Goal: Task Accomplishment & Management: Complete application form

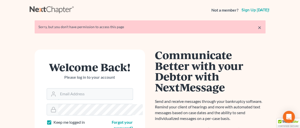
type input "[EMAIL_ADDRESS][DOMAIN_NAME]"
click at [261, 27] on link "×" at bounding box center [260, 27] width 4 height 6
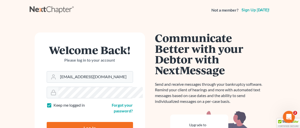
click at [72, 122] on input "Log In" at bounding box center [90, 128] width 86 height 13
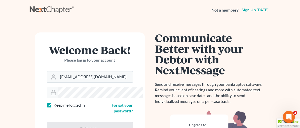
type input "Thinking..."
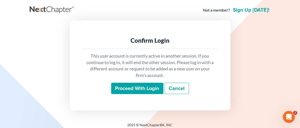
click at [118, 84] on input "Proceed with login" at bounding box center [137, 89] width 52 height 12
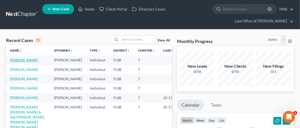
click at [19, 59] on link "[PERSON_NAME]" at bounding box center [24, 60] width 28 height 4
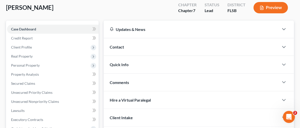
scroll to position [41, 0]
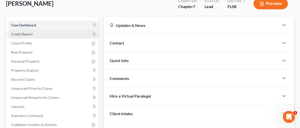
click at [26, 33] on span "Credit Report" at bounding box center [22, 34] width 22 height 4
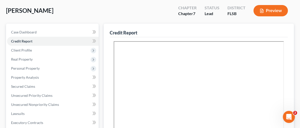
scroll to position [45, 0]
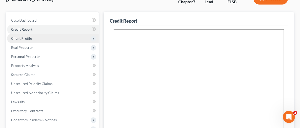
click at [18, 37] on span "Client Profile" at bounding box center [21, 38] width 21 height 4
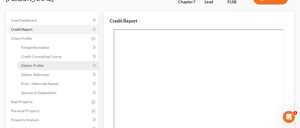
click at [39, 65] on span "Debtor Profile" at bounding box center [32, 65] width 23 height 4
select select "0"
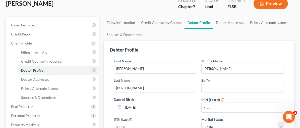
scroll to position [42, 0]
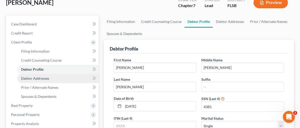
click at [49, 79] on link "Debtor Addresses" at bounding box center [58, 78] width 82 height 9
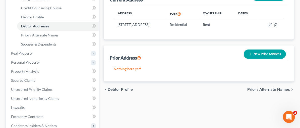
scroll to position [97, 0]
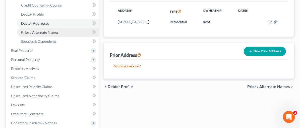
click at [32, 32] on span "Prior / Alternate Names" at bounding box center [39, 32] width 37 height 4
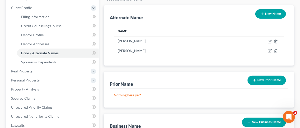
scroll to position [78, 0]
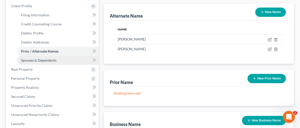
click at [31, 58] on span "Spouses & Dependents" at bounding box center [38, 60] width 35 height 4
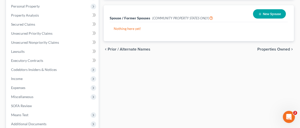
scroll to position [156, 0]
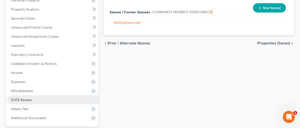
click at [20, 99] on span "SOFA Review" at bounding box center [21, 99] width 21 height 4
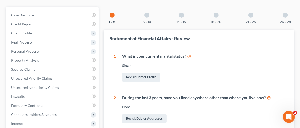
scroll to position [46, 0]
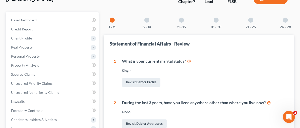
click at [214, 18] on div at bounding box center [216, 20] width 5 height 5
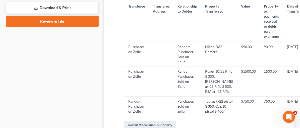
scroll to position [256, 0]
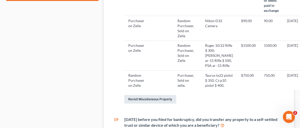
drag, startPoint x: 125, startPoint y: 97, endPoint x: 138, endPoint y: 96, distance: 13.1
click at [125, 97] on link "Revisit Miscellaneous Property" at bounding box center [150, 99] width 52 height 9
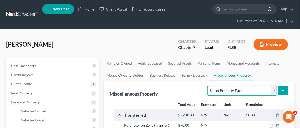
click at [274, 90] on select "Select Property Type Assigned for Creditor Benefit [DATE] Holding for Another N…" at bounding box center [241, 90] width 69 height 10
select select "transferred"
click at [207, 85] on select "Select Property Type Assigned for Creditor Benefit [DATE] Holding for Another N…" at bounding box center [241, 90] width 69 height 10
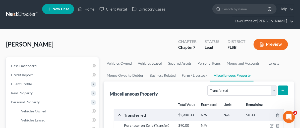
click at [283, 90] on icon "submit" at bounding box center [283, 90] width 4 height 4
select select "Ordinary ([DATE])"
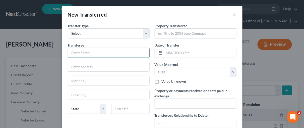
click at [73, 52] on input "text" at bounding box center [108, 53] width 81 height 10
click at [82, 52] on input "text" at bounding box center [108, 53] width 81 height 10
type input "Sold on Zelle"
drag, startPoint x: 167, startPoint y: 34, endPoint x: 181, endPoint y: 23, distance: 17.7
click at [167, 34] on input "text" at bounding box center [195, 34] width 81 height 10
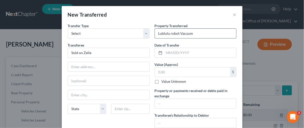
drag, startPoint x: 170, startPoint y: 34, endPoint x: 172, endPoint y: 35, distance: 2.9
click at [171, 35] on input "Lublulu robot Vacuum" at bounding box center [195, 34] width 81 height 10
drag, startPoint x: 204, startPoint y: 35, endPoint x: 196, endPoint y: 36, distance: 8.3
click at [204, 35] on input "Lublulu robot Vacuum" at bounding box center [195, 34] width 81 height 10
click at [169, 33] on input "Lublulu robot Vacuum" at bounding box center [195, 34] width 81 height 10
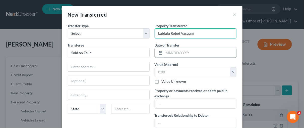
type input "Lublulu Robot Vacuum"
click at [165, 49] on input "text" at bounding box center [200, 53] width 72 height 10
click at [164, 51] on input "text" at bounding box center [200, 53] width 72 height 10
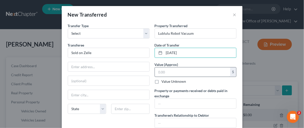
type input "[DATE]"
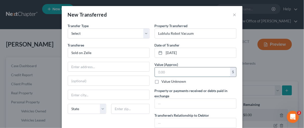
click at [166, 69] on input "text" at bounding box center [192, 72] width 75 height 10
type input "90.00"
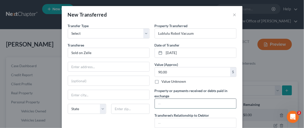
click at [162, 105] on input "text" at bounding box center [195, 104] width 81 height 10
type input "90.00"
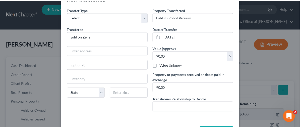
scroll to position [34, 0]
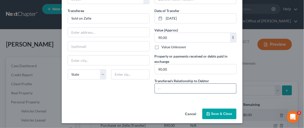
click at [159, 87] on input "text" at bounding box center [195, 89] width 81 height 10
type input "Buyer"
click at [228, 113] on button "Save & Close" at bounding box center [219, 113] width 34 height 11
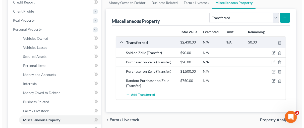
scroll to position [80, 0]
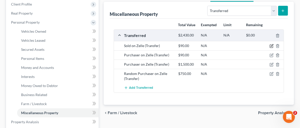
click at [271, 45] on icon "button" at bounding box center [271, 46] width 4 height 4
click at [271, 45] on body "Home New Case Client Portal Directory Cases Law Office of [PERSON_NAME] [EMAIL_…" at bounding box center [150, 103] width 300 height 366
select select "Ordinary ([DATE])"
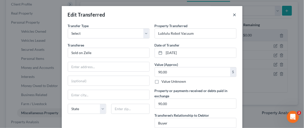
click at [233, 15] on button "×" at bounding box center [235, 15] width 4 height 6
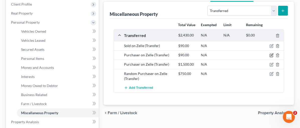
click at [272, 54] on icon "button" at bounding box center [271, 55] width 4 height 4
select select "Ordinary ([DATE])"
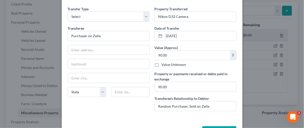
scroll to position [23, 0]
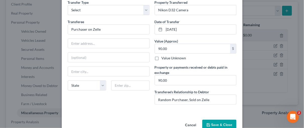
click at [223, 124] on button "Save & Close" at bounding box center [219, 124] width 34 height 11
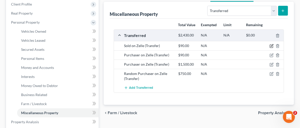
click at [272, 44] on icon "button" at bounding box center [271, 46] width 4 height 4
select select "Ordinary ([DATE])"
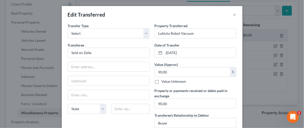
click at [230, 14] on div "Edit Transferred ×" at bounding box center [152, 14] width 181 height 17
click at [233, 14] on button "×" at bounding box center [235, 15] width 4 height 6
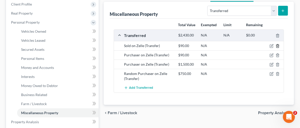
click at [278, 45] on polyline "button" at bounding box center [277, 45] width 3 height 0
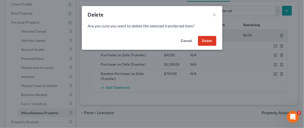
click at [208, 42] on button "Delete" at bounding box center [207, 41] width 18 height 10
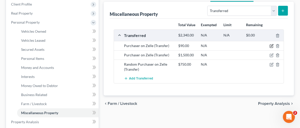
click at [272, 45] on icon "button" at bounding box center [271, 46] width 4 height 4
select select "Ordinary ([DATE])"
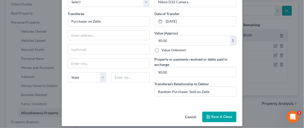
scroll to position [34, 0]
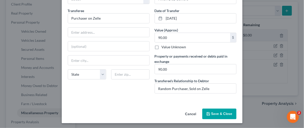
click at [226, 114] on button "Save & Close" at bounding box center [219, 113] width 34 height 11
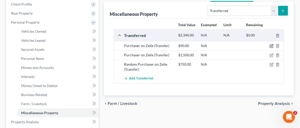
click at [272, 45] on icon "button" at bounding box center [271, 46] width 4 height 4
select select "Ordinary ([DATE])"
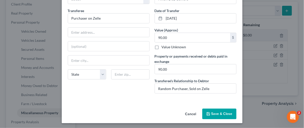
click at [222, 113] on button "Save & Close" at bounding box center [219, 113] width 34 height 11
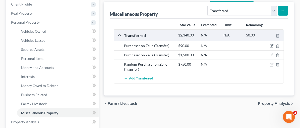
drag, startPoint x: 281, startPoint y: 8, endPoint x: 269, endPoint y: 16, distance: 14.5
click at [281, 9] on icon "submit" at bounding box center [283, 11] width 4 height 4
click at [285, 11] on icon "submit" at bounding box center [283, 11] width 4 height 4
click at [273, 10] on select "Select Property Type Assigned for Creditor Benefit [DATE] Holding for Another N…" at bounding box center [241, 11] width 69 height 10
click at [207, 6] on select "Select Property Type Assigned for Creditor Benefit [DATE] Holding for Another N…" at bounding box center [241, 11] width 69 height 10
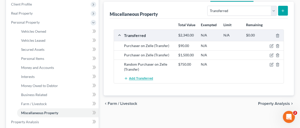
click at [129, 77] on span "Add Transferred" at bounding box center [141, 79] width 24 height 4
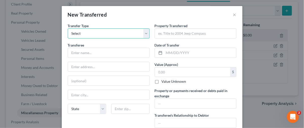
click at [143, 31] on select "Select Ordinary ([DATE]) [DATE]" at bounding box center [109, 33] width 82 height 10
select select "Ordinary ([DATE])"
click at [68, 28] on select "Select Ordinary ([DATE]) [DATE]" at bounding box center [109, 33] width 82 height 10
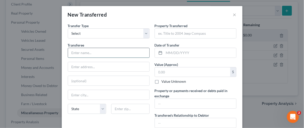
click at [75, 53] on input "text" at bounding box center [108, 53] width 81 height 10
type input "Purchaser on Zelle"
click at [171, 34] on input "text" at bounding box center [195, 34] width 81 height 10
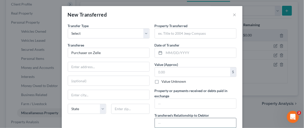
click at [158, 120] on input "text" at bounding box center [195, 123] width 81 height 10
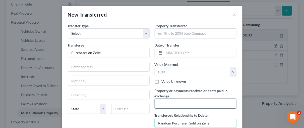
type input "Random Purchaser, Sold on Zelle"
click at [159, 103] on input "text" at bounding box center [195, 104] width 81 height 10
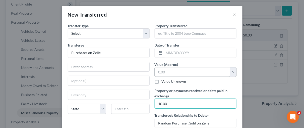
type input "40.00"
click at [164, 70] on input "text" at bounding box center [192, 72] width 75 height 10
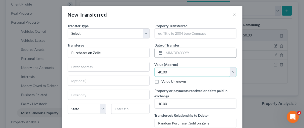
type input "40.00"
click at [179, 54] on input "text" at bounding box center [200, 53] width 72 height 10
type input "5/52025"
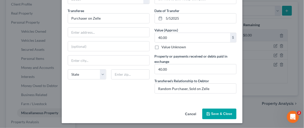
click at [175, 99] on div "An exemption set must first be selected from the Filing Information section. Tr…" at bounding box center [152, 48] width 181 height 118
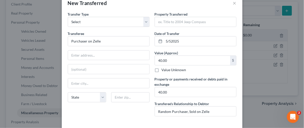
scroll to position [0, 0]
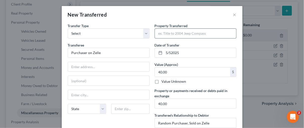
click at [164, 35] on input "text" at bounding box center [195, 34] width 81 height 10
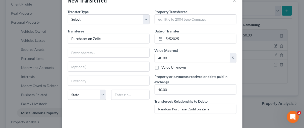
scroll to position [34, 0]
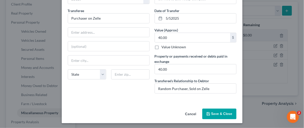
click at [190, 114] on button "Cancel" at bounding box center [190, 114] width 19 height 10
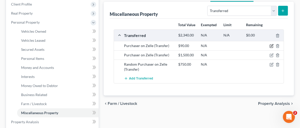
click at [270, 45] on icon "button" at bounding box center [271, 46] width 3 height 3
select select "Ordinary ([DATE])"
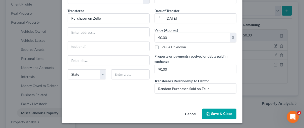
click at [217, 114] on button "Save & Close" at bounding box center [219, 113] width 34 height 11
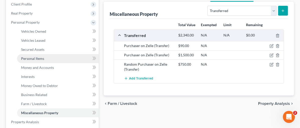
click at [37, 57] on span "Personal Items" at bounding box center [32, 58] width 23 height 4
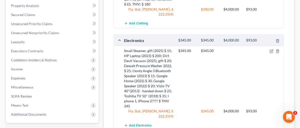
scroll to position [201, 0]
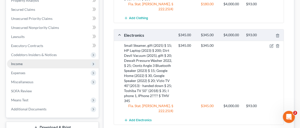
click at [17, 62] on span "Income" at bounding box center [17, 63] width 12 height 4
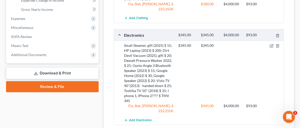
scroll to position [110, 0]
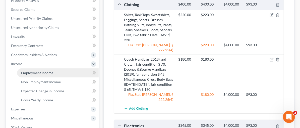
click at [41, 72] on span "Employment Income" at bounding box center [37, 72] width 32 height 4
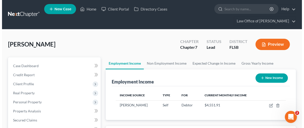
scroll to position [89, 119]
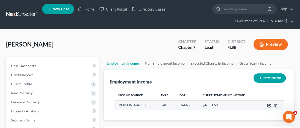
click at [269, 104] on icon "button" at bounding box center [269, 105] width 2 height 2
select select "1"
select select "0"
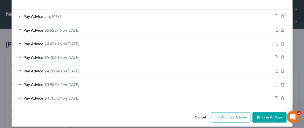
scroll to position [164, 0]
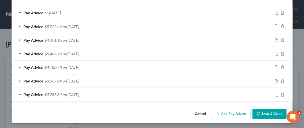
click at [18, 12] on div "Pay Advice on [DATE]" at bounding box center [142, 12] width 261 height 13
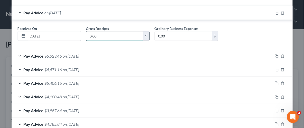
click at [101, 36] on input "0.00" at bounding box center [114, 36] width 57 height 10
click at [101, 36] on input "532,040" at bounding box center [114, 36] width 57 height 10
type input "5,320.40"
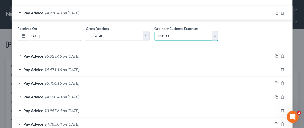
type input "550.00"
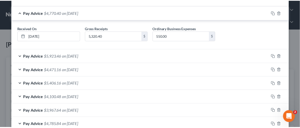
scroll to position [193, 0]
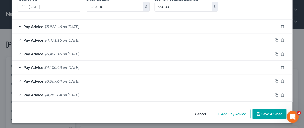
click at [277, 114] on button "Save & Close" at bounding box center [269, 114] width 34 height 11
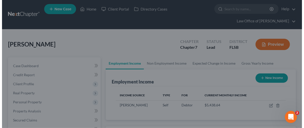
scroll to position [250796, 250766]
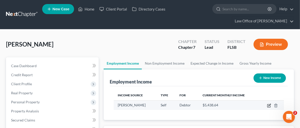
click at [269, 104] on icon "button" at bounding box center [269, 105] width 4 height 4
select select "1"
select select "0"
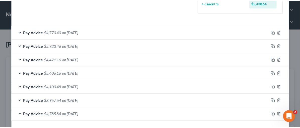
scroll to position [164, 0]
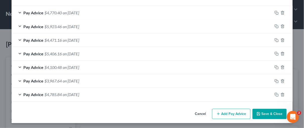
click at [268, 114] on button "Save & Close" at bounding box center [269, 114] width 34 height 11
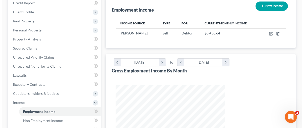
scroll to position [70, 0]
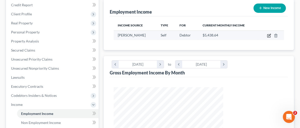
click at [268, 34] on icon "button" at bounding box center [268, 35] width 3 height 3
select select "1"
select select "0"
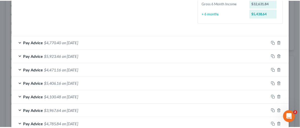
scroll to position [164, 0]
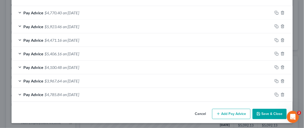
click at [269, 112] on button "Save & Close" at bounding box center [269, 114] width 34 height 11
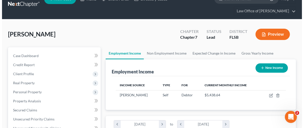
scroll to position [0, 0]
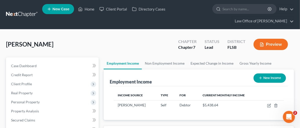
click at [266, 42] on button "Preview" at bounding box center [270, 44] width 34 height 11
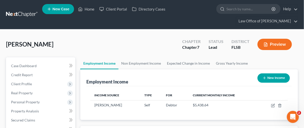
scroll to position [89, 121]
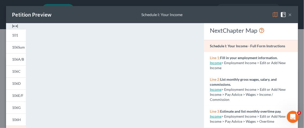
click at [16, 25] on img at bounding box center [15, 26] width 6 height 6
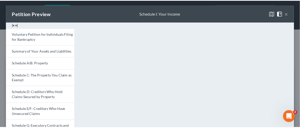
scroll to position [250796, 250766]
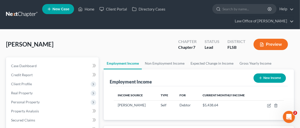
drag, startPoint x: 301, startPoint y: 60, endPoint x: 301, endPoint y: 53, distance: 6.3
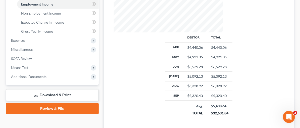
scroll to position [183, 0]
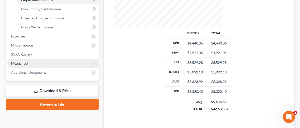
click at [27, 62] on span "Means Test" at bounding box center [19, 63] width 17 height 4
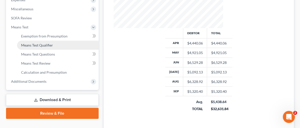
click at [32, 46] on span "Means Test Qualifier" at bounding box center [37, 45] width 32 height 4
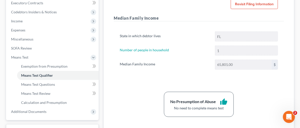
scroll to position [159, 0]
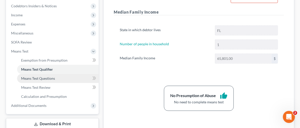
click at [26, 77] on span "Means Test Questions" at bounding box center [38, 78] width 34 height 4
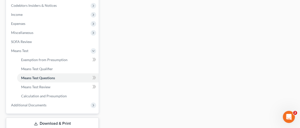
scroll to position [161, 0]
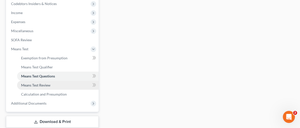
click at [45, 85] on span "Means Test Review" at bounding box center [35, 85] width 29 height 4
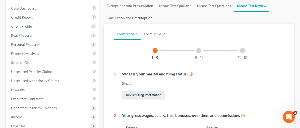
scroll to position [56, 0]
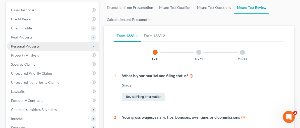
click at [21, 42] on span "Personal Property" at bounding box center [53, 46] width 92 height 9
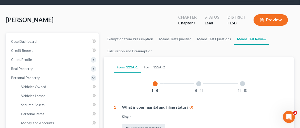
scroll to position [23, 0]
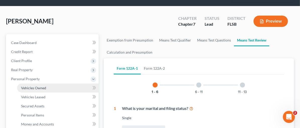
click at [27, 86] on span "Vehicles Owned" at bounding box center [33, 88] width 25 height 4
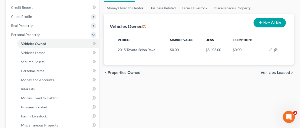
scroll to position [68, 0]
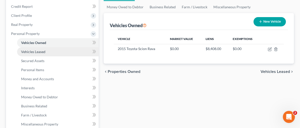
click at [35, 51] on span "Vehicles Leased" at bounding box center [33, 51] width 24 height 4
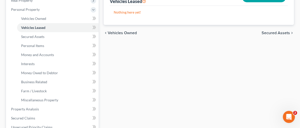
scroll to position [98, 0]
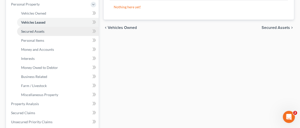
click at [43, 31] on span "Secured Assets" at bounding box center [32, 31] width 23 height 4
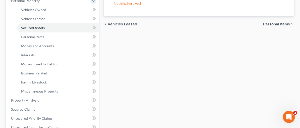
scroll to position [110, 0]
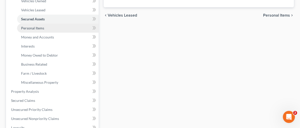
click at [31, 28] on span "Personal Items" at bounding box center [32, 28] width 23 height 4
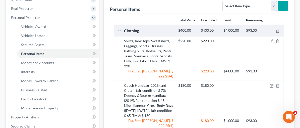
scroll to position [85, 0]
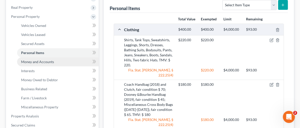
click at [38, 62] on span "Money and Accounts" at bounding box center [37, 61] width 33 height 4
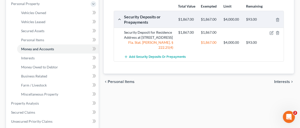
scroll to position [100, 0]
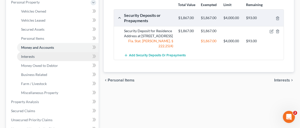
click at [35, 55] on link "Interests" at bounding box center [58, 56] width 82 height 9
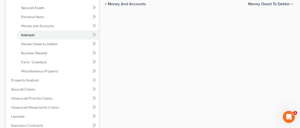
scroll to position [126, 0]
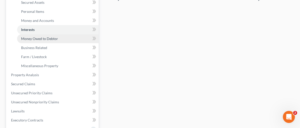
click at [35, 37] on span "Money Owed to Debtor" at bounding box center [39, 38] width 37 height 4
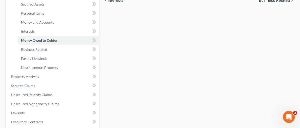
scroll to position [128, 0]
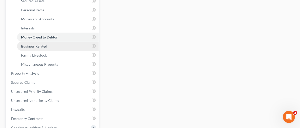
click at [23, 45] on span "Business Related" at bounding box center [34, 46] width 26 height 4
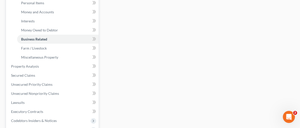
scroll to position [136, 0]
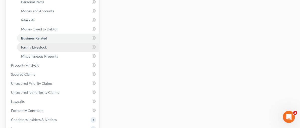
click at [27, 46] on span "Farm / Livestock" at bounding box center [34, 47] width 26 height 4
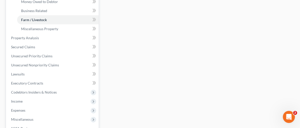
scroll to position [164, 0]
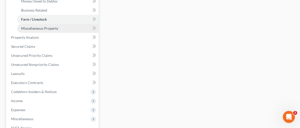
click at [29, 28] on span "Miscellaneous Property" at bounding box center [39, 28] width 37 height 4
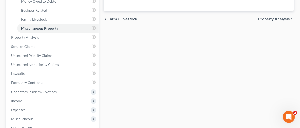
scroll to position [168, 0]
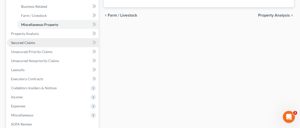
click at [29, 41] on span "Secured Claims" at bounding box center [23, 42] width 24 height 4
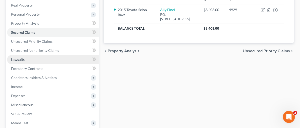
click at [17, 57] on span "Lawsuits" at bounding box center [18, 59] width 14 height 4
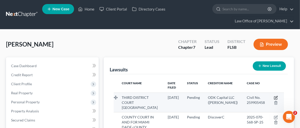
click at [275, 96] on icon "button" at bounding box center [276, 98] width 4 height 4
select select "46"
select select "0"
select select "4"
select select "35"
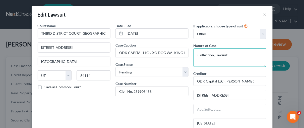
click at [213, 54] on textarea "Collection, Lawsuit" at bounding box center [229, 57] width 73 height 19
drag, startPoint x: 228, startPoint y: 54, endPoint x: 227, endPoint y: 51, distance: 3.0
click at [213, 54] on textarea "Collection, Lawsuit" at bounding box center [229, 57] width 73 height 19
click at [229, 64] on textarea "Collection, Motion for Default Judgment" at bounding box center [229, 57] width 73 height 19
type textarea "Collection, Motion for Default Judgment"
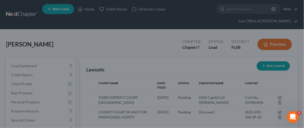
scroll to position [56, 0]
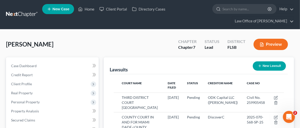
drag, startPoint x: 301, startPoint y: 58, endPoint x: 301, endPoint y: 41, distance: 16.6
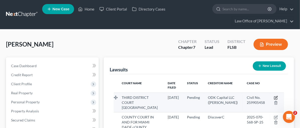
click at [276, 96] on icon "button" at bounding box center [276, 98] width 4 height 4
select select "46"
select select "0"
select select "4"
select select "35"
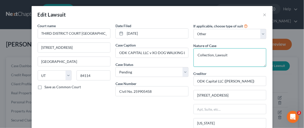
drag, startPoint x: 225, startPoint y: 54, endPoint x: 212, endPoint y: 54, distance: 12.0
click at [212, 54] on textarea "Collection, Lawsuit" at bounding box center [229, 57] width 73 height 19
click at [249, 60] on textarea "Collection, Final Default Judgment" at bounding box center [229, 57] width 73 height 19
type textarea "Collection, Final Default Judgment"
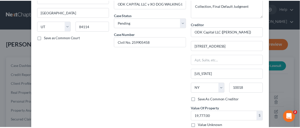
scroll to position [79, 0]
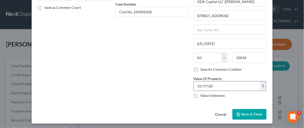
click at [211, 83] on input "19,777.00" at bounding box center [227, 86] width 66 height 10
type input "13,560.41"
click at [239, 112] on button "Save & Close" at bounding box center [249, 114] width 34 height 11
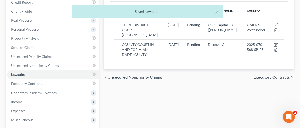
scroll to position [75, 0]
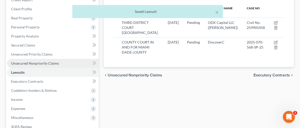
click at [37, 63] on span "Unsecured Nonpriority Claims" at bounding box center [35, 63] width 48 height 4
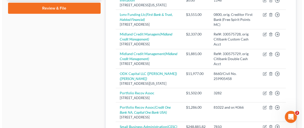
scroll to position [244, 0]
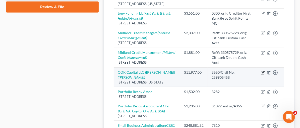
click at [262, 70] on icon "button" at bounding box center [263, 72] width 4 height 4
select select "35"
select select "14"
select select "0"
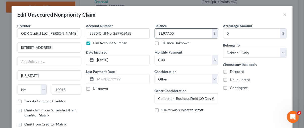
click at [172, 33] on input "11,977.00" at bounding box center [183, 34] width 57 height 10
type input "13,560.41"
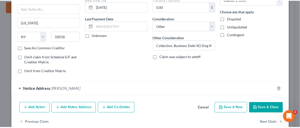
scroll to position [56, 0]
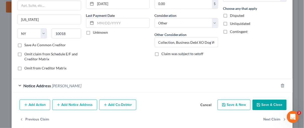
click at [266, 101] on button "Save & Close" at bounding box center [269, 104] width 34 height 11
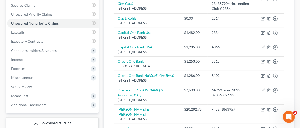
scroll to position [110, 0]
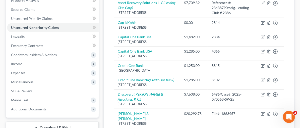
drag, startPoint x: 290, startPoint y: 34, endPoint x: 286, endPoint y: 53, distance: 19.8
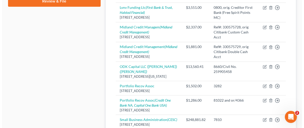
scroll to position [252, 0]
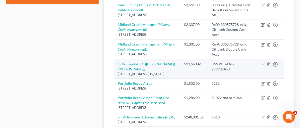
click at [262, 62] on icon "button" at bounding box center [263, 64] width 4 height 4
select select "35"
select select "14"
select select "0"
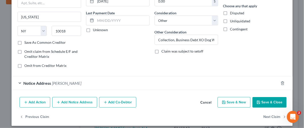
scroll to position [59, 0]
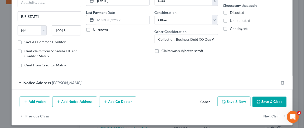
click at [19, 81] on div "Notice Address [PERSON_NAME]" at bounding box center [145, 82] width 267 height 13
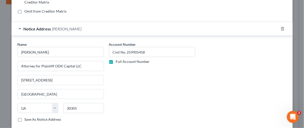
scroll to position [121, 0]
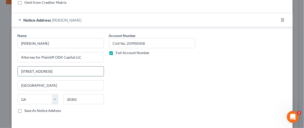
click at [52, 69] on input "[STREET_ADDRESS]" at bounding box center [61, 71] width 86 height 10
type input "[STREET_ADDRESS]"
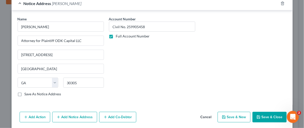
scroll to position [155, 0]
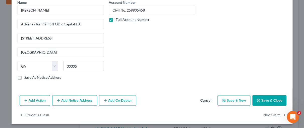
click at [269, 99] on button "Save & Close" at bounding box center [269, 100] width 34 height 11
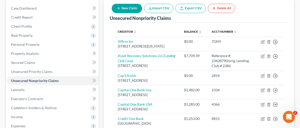
scroll to position [0, 0]
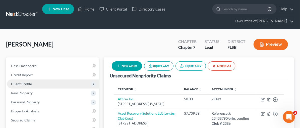
click at [17, 83] on span "Client Profile" at bounding box center [21, 84] width 21 height 4
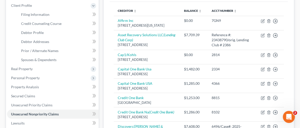
scroll to position [64, 0]
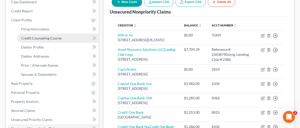
click at [35, 36] on span "Credit Counseling Course" at bounding box center [41, 38] width 40 height 4
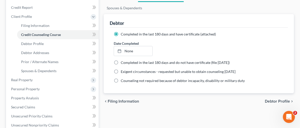
scroll to position [79, 0]
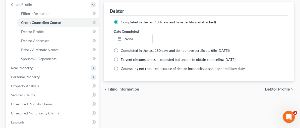
click at [167, 27] on ng-include "Completed in the last 180 days and have certificate (attached) Date Completed N…" at bounding box center [199, 45] width 170 height 51
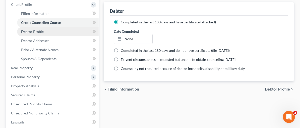
click at [32, 31] on span "Debtor Profile" at bounding box center [32, 31] width 23 height 4
select select "0"
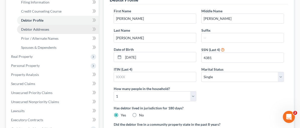
drag, startPoint x: 42, startPoint y: 27, endPoint x: 45, endPoint y: 25, distance: 3.6
click at [42, 28] on span "Debtor Addresses" at bounding box center [35, 29] width 28 height 4
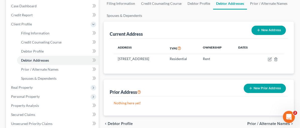
scroll to position [61, 0]
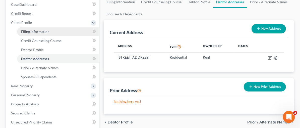
click at [37, 31] on span "Filing Information" at bounding box center [35, 31] width 28 height 4
select select "0"
select select "3"
select select "0"
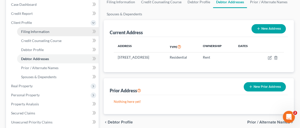
select select "17"
select select "9"
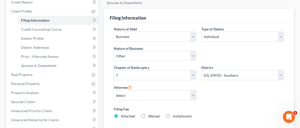
scroll to position [76, 0]
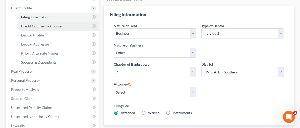
click at [39, 26] on span "Credit Counseling Course" at bounding box center [41, 26] width 40 height 4
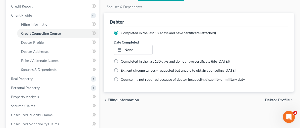
scroll to position [69, 0]
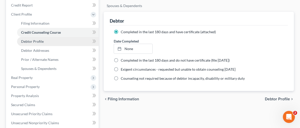
click at [36, 41] on span "Debtor Profile" at bounding box center [32, 41] width 23 height 4
select select "0"
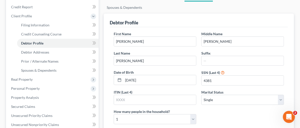
scroll to position [71, 0]
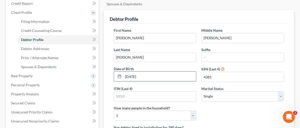
click at [123, 72] on input "[DATE]" at bounding box center [159, 77] width 73 height 10
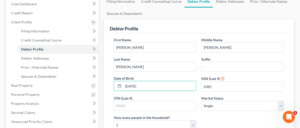
scroll to position [60, 0]
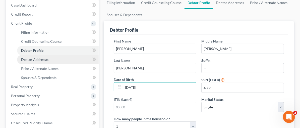
click at [38, 58] on span "Debtor Addresses" at bounding box center [35, 59] width 28 height 4
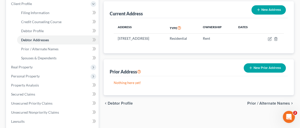
scroll to position [90, 0]
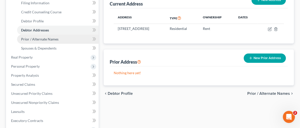
click at [39, 39] on span "Prior / Alternate Names" at bounding box center [39, 39] width 37 height 4
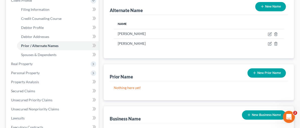
scroll to position [92, 0]
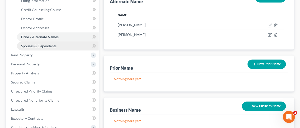
click at [55, 48] on link "Spouses & Dependents" at bounding box center [58, 45] width 82 height 9
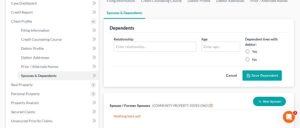
scroll to position [65, 0]
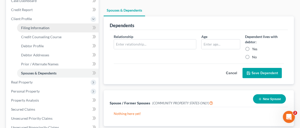
click at [30, 28] on span "Filing Information" at bounding box center [35, 28] width 28 height 4
select select "0"
select select "3"
select select "0"
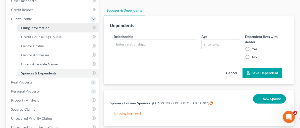
select select "17"
select select "1"
select select "9"
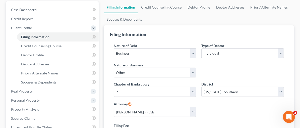
scroll to position [52, 0]
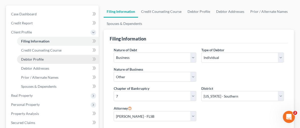
click at [29, 58] on span "Debtor Profile" at bounding box center [32, 59] width 23 height 4
select select "0"
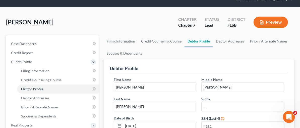
scroll to position [42, 0]
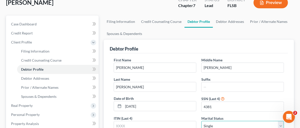
click at [214, 121] on select "Select Single Married Separated Divorced Widowed" at bounding box center [242, 126] width 83 height 10
select select "3"
click at [201, 121] on select "Select Single Married Separated Divorced Widowed" at bounding box center [242, 126] width 83 height 10
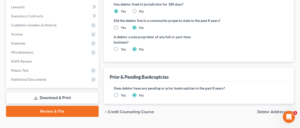
scroll to position [201, 0]
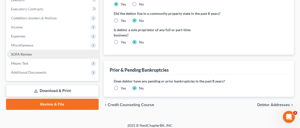
click at [17, 52] on span "SOFA Review" at bounding box center [21, 54] width 21 height 4
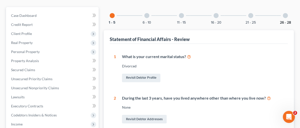
scroll to position [38, 0]
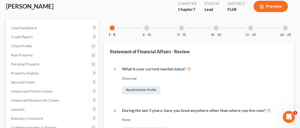
click at [287, 26] on div at bounding box center [285, 27] width 5 height 5
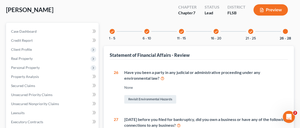
scroll to position [33, 0]
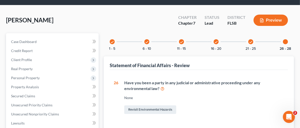
scroll to position [0, 0]
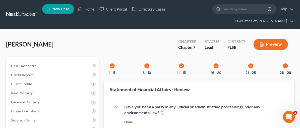
click at [214, 64] on icon "check" at bounding box center [216, 66] width 4 height 4
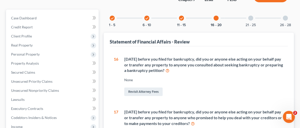
scroll to position [57, 0]
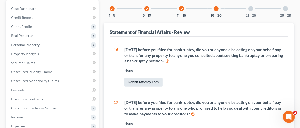
click at [124, 82] on link "Revisit Attorney Fees" at bounding box center [143, 82] width 38 height 9
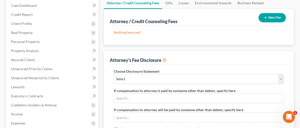
scroll to position [64, 0]
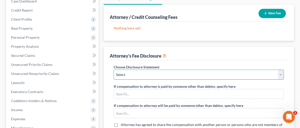
click at [144, 73] on select "Select Disclosure of Compensation of Attorney for Debtor" at bounding box center [199, 74] width 170 height 10
select select "0"
click at [114, 69] on select "Select Disclosure of Compensation of Attorney for Debtor" at bounding box center [199, 74] width 170 height 10
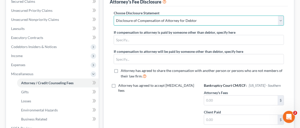
scroll to position [119, 0]
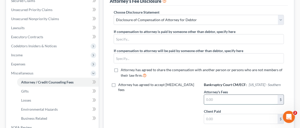
click at [232, 95] on input "text" at bounding box center [241, 100] width 74 height 10
type input "2,500.00"
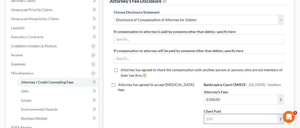
click at [232, 114] on input "text" at bounding box center [241, 119] width 74 height 10
click at [199, 82] on div "Attorney has agreed to accept [MEDICAL_DATA] fees" at bounding box center [154, 114] width 90 height 65
click at [238, 114] on input "2,500" at bounding box center [241, 119] width 74 height 10
type input "0"
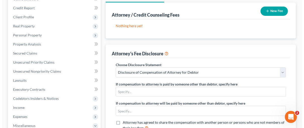
scroll to position [56, 0]
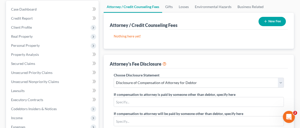
type input "2,500.00"
click at [271, 21] on button "New Fee" at bounding box center [271, 21] width 27 height 9
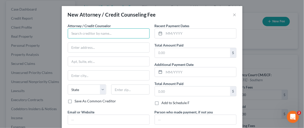
click at [83, 36] on input "text" at bounding box center [109, 33] width 82 height 10
click at [71, 33] on input "text" at bounding box center [109, 33] width 82 height 10
click at [84, 33] on input "text" at bounding box center [109, 33] width 82 height 10
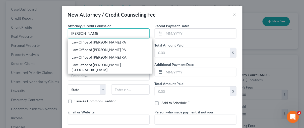
click at [91, 32] on input "[PERSON_NAME]" at bounding box center [109, 33] width 82 height 10
click at [101, 43] on div "Law Office of [PERSON_NAME] PA" at bounding box center [110, 42] width 76 height 5
type input "Law Office of [PERSON_NAME] PA"
type input "[STREET_ADDRESS]"
type input "Suite 600"
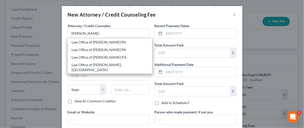
type input "[GEOGRAPHIC_DATA]"
select select "9"
type input "33129"
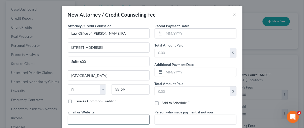
click at [83, 118] on input "text" at bounding box center [108, 120] width 81 height 10
type input "[DOMAIN_NAME]"
click at [160, 54] on input "text" at bounding box center [192, 53] width 75 height 10
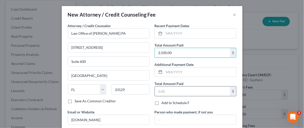
type input "2,500.00"
drag, startPoint x: 159, startPoint y: 91, endPoint x: 161, endPoint y: 89, distance: 2.7
click at [159, 91] on input "text" at bounding box center [192, 91] width 75 height 10
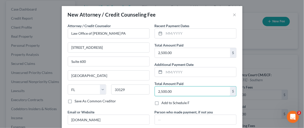
type input "2,500.00"
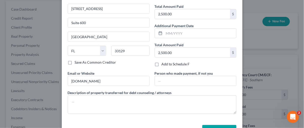
scroll to position [44, 0]
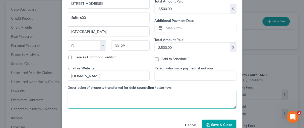
click at [75, 97] on textarea at bounding box center [152, 99] width 169 height 19
type textarea "Filing Fees and Costs are not included"
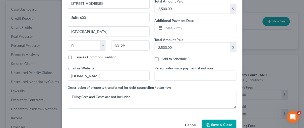
click at [225, 123] on span "Save & Close" at bounding box center [221, 124] width 21 height 4
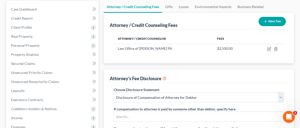
click at [273, 19] on button "New Fee" at bounding box center [271, 21] width 27 height 9
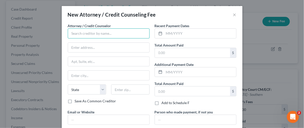
click at [75, 32] on input "text" at bounding box center [109, 33] width 82 height 10
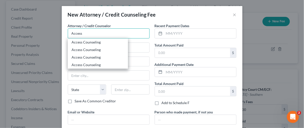
click at [88, 35] on input "Access" at bounding box center [109, 33] width 82 height 10
click at [89, 42] on div "Access Counseling" at bounding box center [98, 42] width 52 height 5
type input "Access Counseling"
type input "[STREET_ADDRESS]"
type input "[GEOGRAPHIC_DATA]"
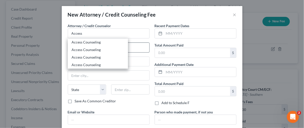
select select "4"
type input "90071"
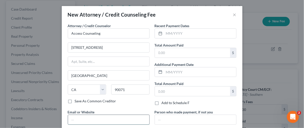
drag, startPoint x: 82, startPoint y: 118, endPoint x: 84, endPoint y: 114, distance: 4.7
click at [82, 118] on input "text" at bounding box center [108, 120] width 81 height 10
type input "[DOMAIN_NAME]"
click at [161, 53] on input "text" at bounding box center [192, 53] width 75 height 10
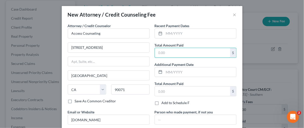
type input "14.95"
drag, startPoint x: 161, startPoint y: 89, endPoint x: 162, endPoint y: 81, distance: 8.1
click at [161, 89] on input "text" at bounding box center [192, 91] width 75 height 10
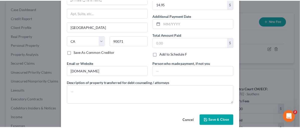
scroll to position [49, 0]
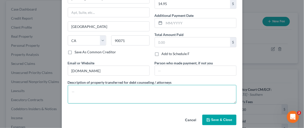
drag, startPoint x: 76, startPoint y: 91, endPoint x: 81, endPoint y: 85, distance: 8.7
click at [76, 91] on textarea at bounding box center [152, 94] width 169 height 19
type textarea "Certificate of Counseling"
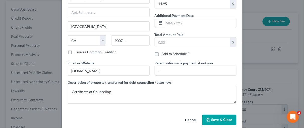
click at [220, 118] on span "Save & Close" at bounding box center [221, 119] width 21 height 4
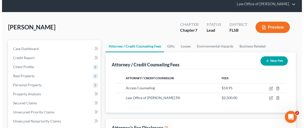
scroll to position [0, 0]
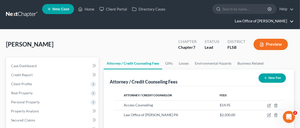
drag, startPoint x: 298, startPoint y: 18, endPoint x: 286, endPoint y: 22, distance: 12.5
click at [297, 15] on nav "Home New Case Client Portal Directory Cases Law Office of [PERSON_NAME] [EMAIL_…" at bounding box center [150, 14] width 300 height 29
click at [275, 42] on button "Preview" at bounding box center [270, 44] width 34 height 11
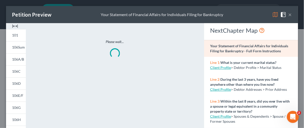
click at [17, 26] on img at bounding box center [15, 26] width 6 height 6
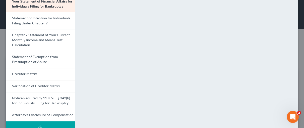
scroll to position [209, 0]
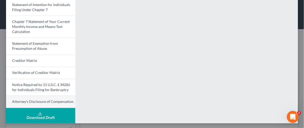
drag, startPoint x: 52, startPoint y: 100, endPoint x: 59, endPoint y: 100, distance: 6.6
click at [52, 100] on span "Attorney's Disclosure of Compensation" at bounding box center [42, 101] width 61 height 4
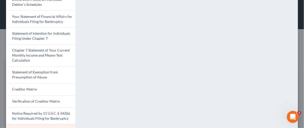
scroll to position [177, 0]
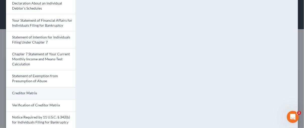
click at [26, 92] on span "Creditor Matrix" at bounding box center [24, 93] width 25 height 4
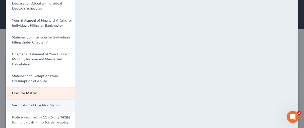
click at [34, 105] on span "Verification of Creditor Matrix" at bounding box center [36, 105] width 48 height 4
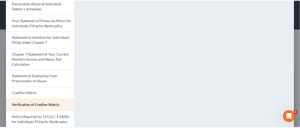
scroll to position [0, 0]
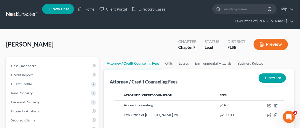
drag, startPoint x: 301, startPoint y: 81, endPoint x: 296, endPoint y: 23, distance: 58.9
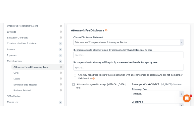
scroll to position [135, 0]
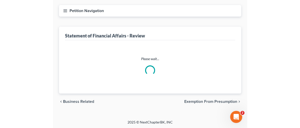
scroll to position [135, 0]
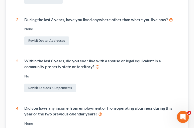
click at [147, 48] on div "1 What is your current marital status? [DEMOGRAPHIC_DATA] Revisit Debtor Profil…" at bounding box center [97, 81] width 162 height 212
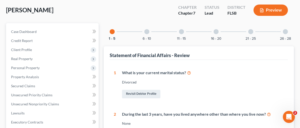
scroll to position [23, 0]
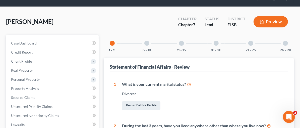
click at [144, 42] on div at bounding box center [146, 43] width 5 height 5
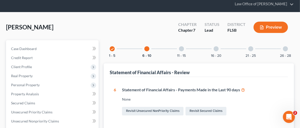
scroll to position [16, 0]
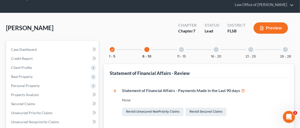
click at [179, 48] on div at bounding box center [181, 49] width 5 height 5
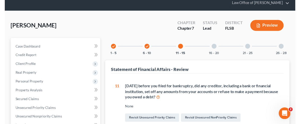
scroll to position [0, 0]
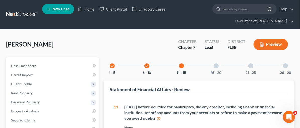
click at [214, 65] on div at bounding box center [216, 65] width 5 height 5
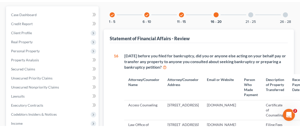
scroll to position [54, 0]
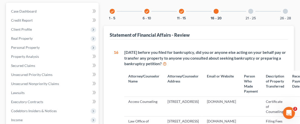
click at [145, 11] on icon "check" at bounding box center [147, 12] width 4 height 4
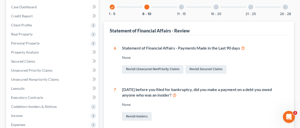
scroll to position [61, 0]
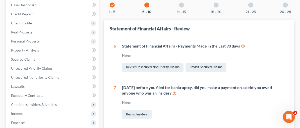
click at [179, 4] on div at bounding box center [181, 5] width 5 height 5
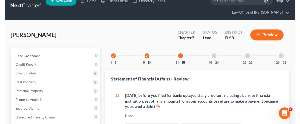
scroll to position [3, 0]
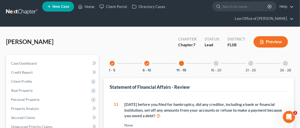
click at [214, 62] on div at bounding box center [216, 63] width 5 height 5
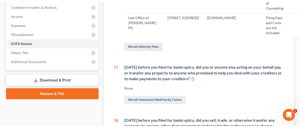
scroll to position [0, 0]
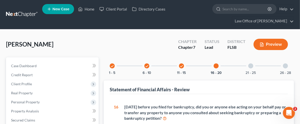
click at [248, 66] on div at bounding box center [250, 65] width 5 height 5
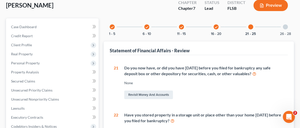
scroll to position [39, 0]
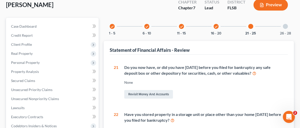
click at [248, 26] on div at bounding box center [250, 26] width 5 height 5
click at [285, 25] on div at bounding box center [285, 26] width 5 height 5
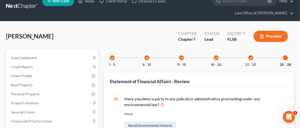
scroll to position [0, 0]
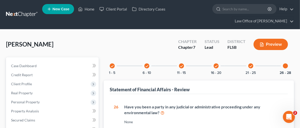
click at [285, 65] on div at bounding box center [285, 65] width 5 height 5
drag, startPoint x: 86, startPoint y: 65, endPoint x: 100, endPoint y: 57, distance: 16.0
click at [110, 65] on icon "check" at bounding box center [112, 66] width 4 height 4
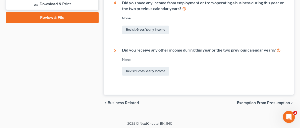
scroll to position [235, 0]
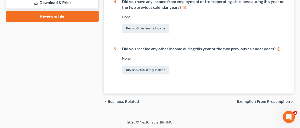
drag, startPoint x: 292, startPoint y: 103, endPoint x: 296, endPoint y: 95, distance: 8.5
click at [292, 102] on div "chevron_left Business Related Exemption from Presumption chevron_right" at bounding box center [199, 101] width 190 height 16
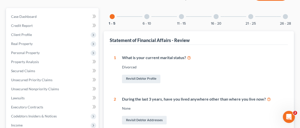
scroll to position [0, 0]
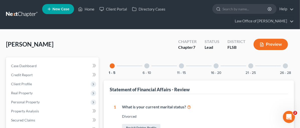
click at [144, 64] on div at bounding box center [146, 65] width 5 height 5
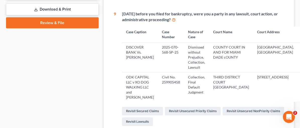
scroll to position [199, 0]
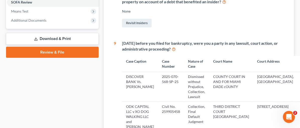
drag, startPoint x: 293, startPoint y: 23, endPoint x: 302, endPoint y: 73, distance: 50.1
click at [300, 76] on html "Home New Case Client Portal Directory Cases Law Office of [PERSON_NAME] [EMAIL_…" at bounding box center [150, 28] width 300 height 455
click at [285, 39] on div "1 What is your current marital status? [DEMOGRAPHIC_DATA] Revisit Debtor Profil…" at bounding box center [199, 58] width 178 height 326
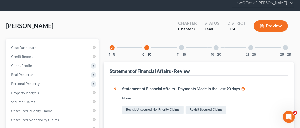
scroll to position [13, 0]
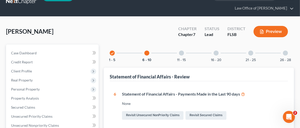
click at [287, 13] on ul "New Case Home Client Portal Directory Cases - No Result - See all results Or Pr…" at bounding box center [168, 2] width 252 height 24
click at [179, 52] on div at bounding box center [181, 52] width 5 height 5
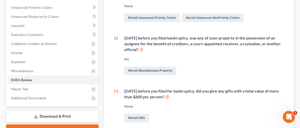
scroll to position [117, 0]
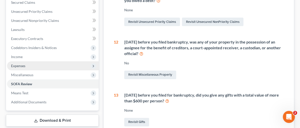
click at [20, 65] on span "Expenses" at bounding box center [18, 65] width 14 height 4
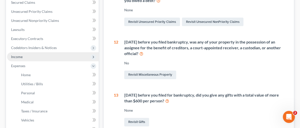
click at [19, 57] on span "Income" at bounding box center [17, 56] width 12 height 4
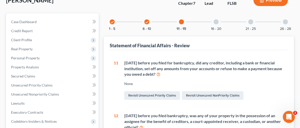
scroll to position [48, 0]
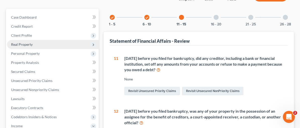
click at [22, 44] on span "Real Property" at bounding box center [22, 44] width 22 height 4
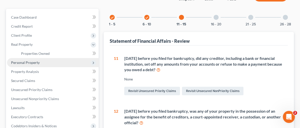
click at [25, 62] on span "Personal Property" at bounding box center [25, 62] width 29 height 4
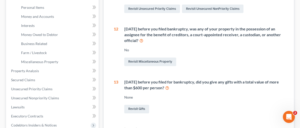
scroll to position [144, 0]
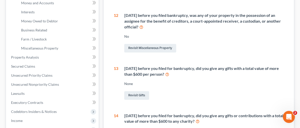
click at [298, 71] on div "[PERSON_NAME] Upgraded Chapter Chapter 7 Status Lead District FLSB Preview Peti…" at bounding box center [150, 61] width 300 height 353
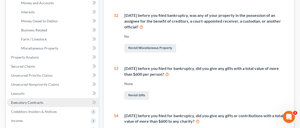
click at [42, 103] on span "Executory Contracts" at bounding box center [27, 102] width 32 height 4
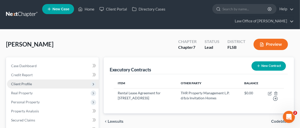
click at [29, 84] on span "Client Profile" at bounding box center [21, 84] width 21 height 4
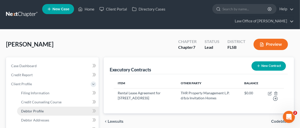
click at [26, 110] on span "Debtor Profile" at bounding box center [32, 111] width 23 height 4
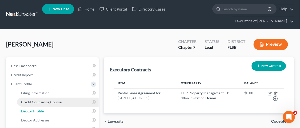
select select "3"
select select "0"
